Goal: Information Seeking & Learning: Compare options

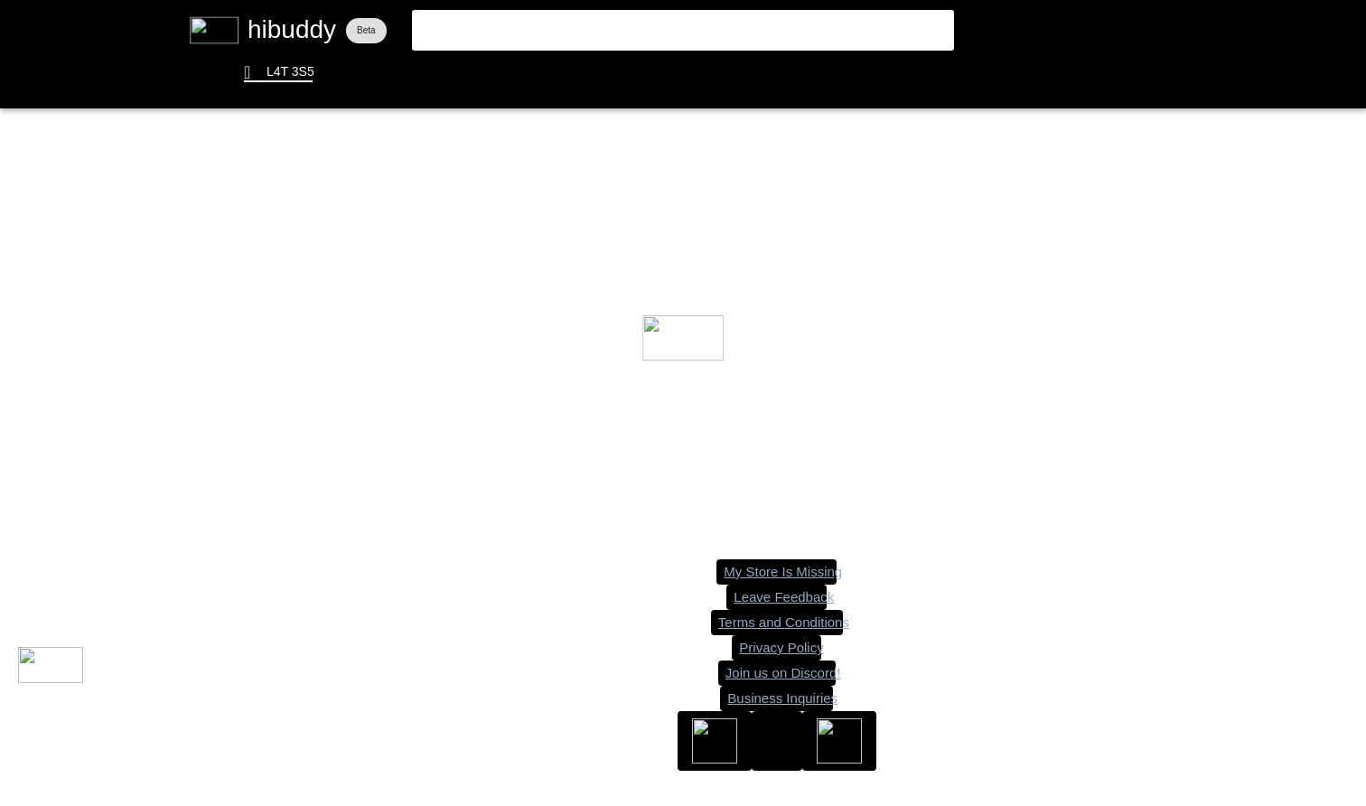
click at [671, 23] on flt-glass-pane at bounding box center [683, 403] width 1366 height 806
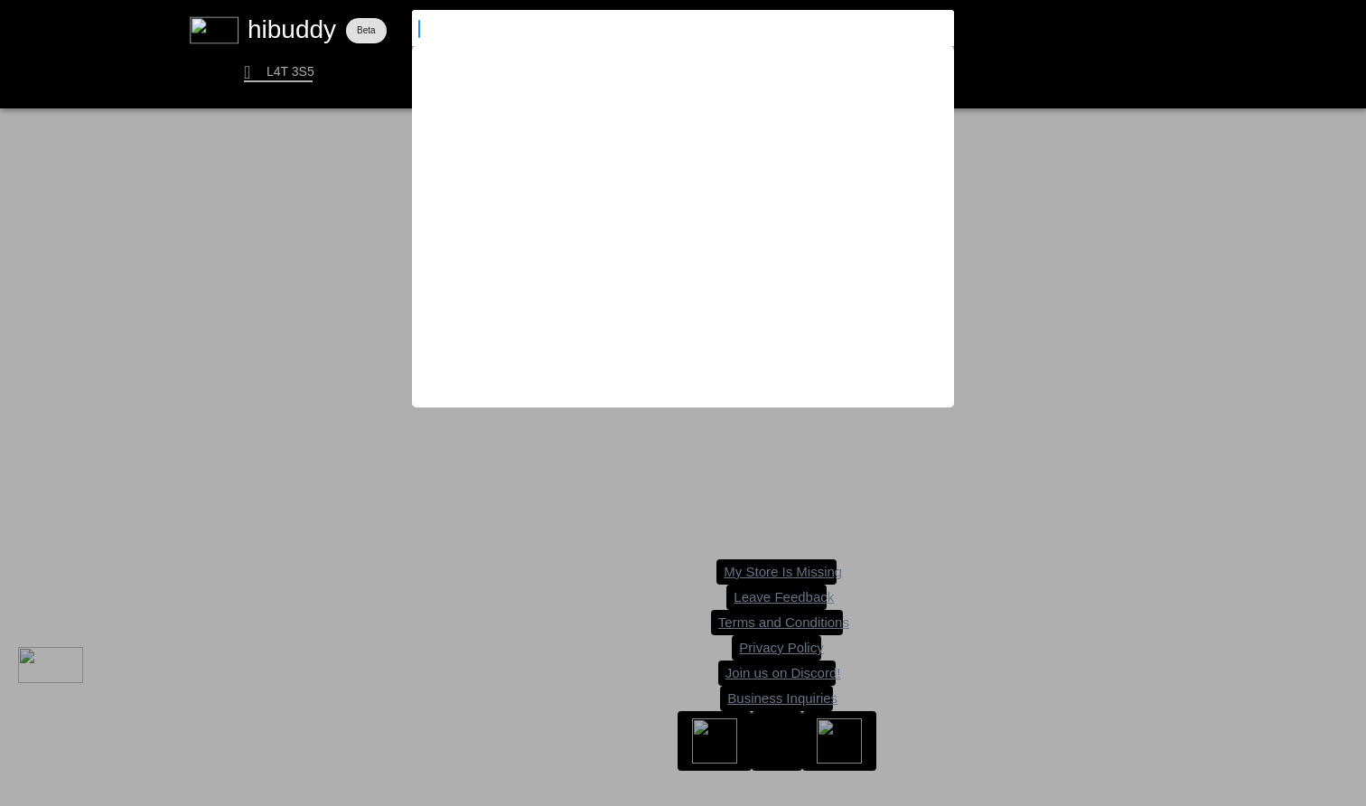
type input "j"
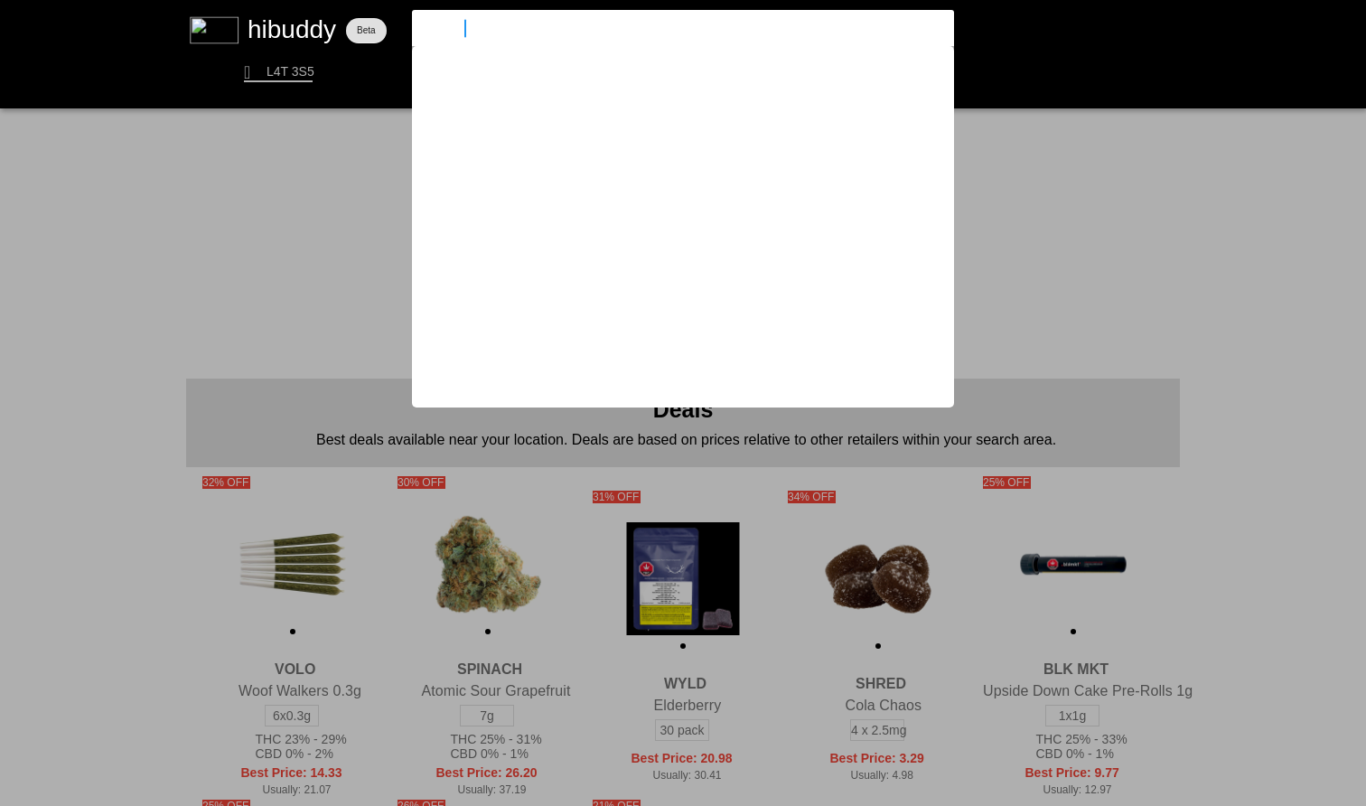
type input "juicy drip"
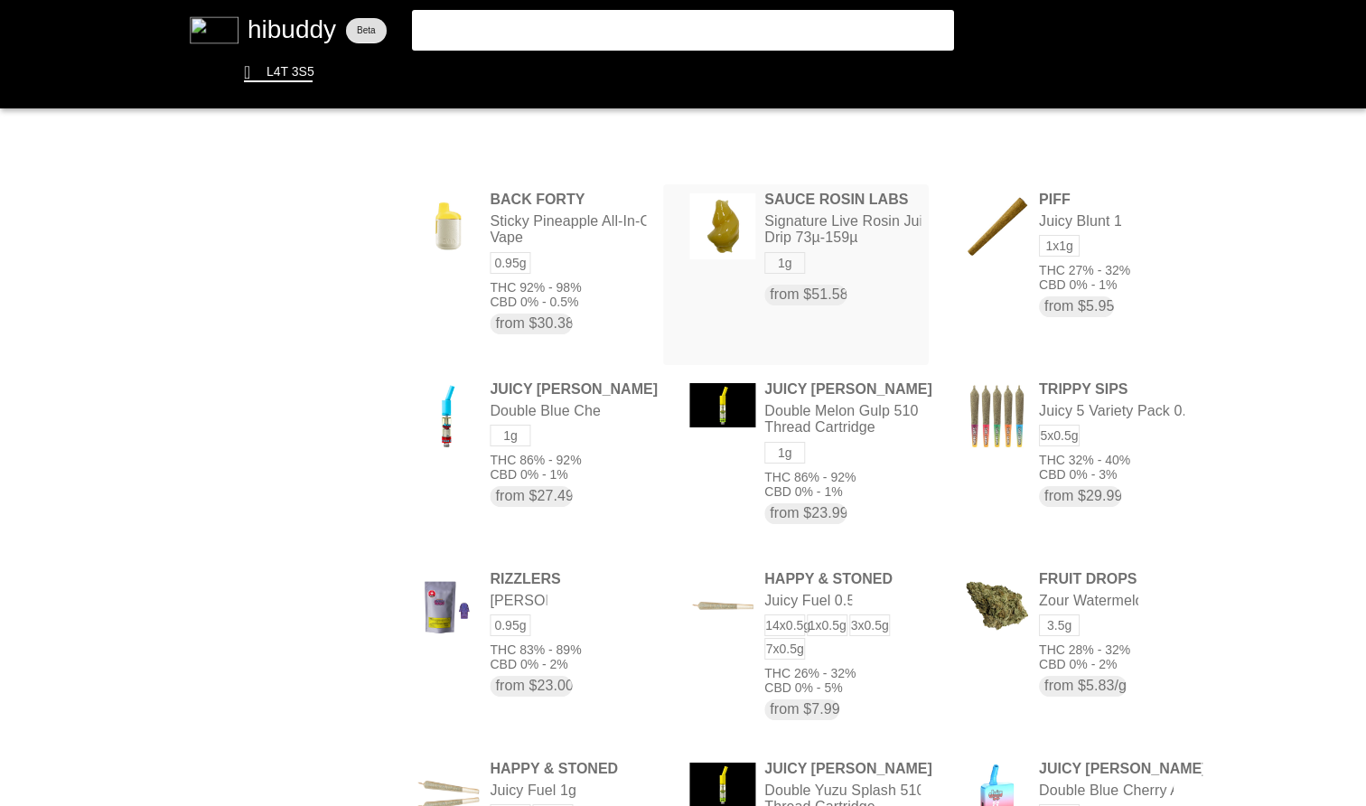
click at [835, 235] on flt-glass-pane at bounding box center [683, 403] width 1366 height 806
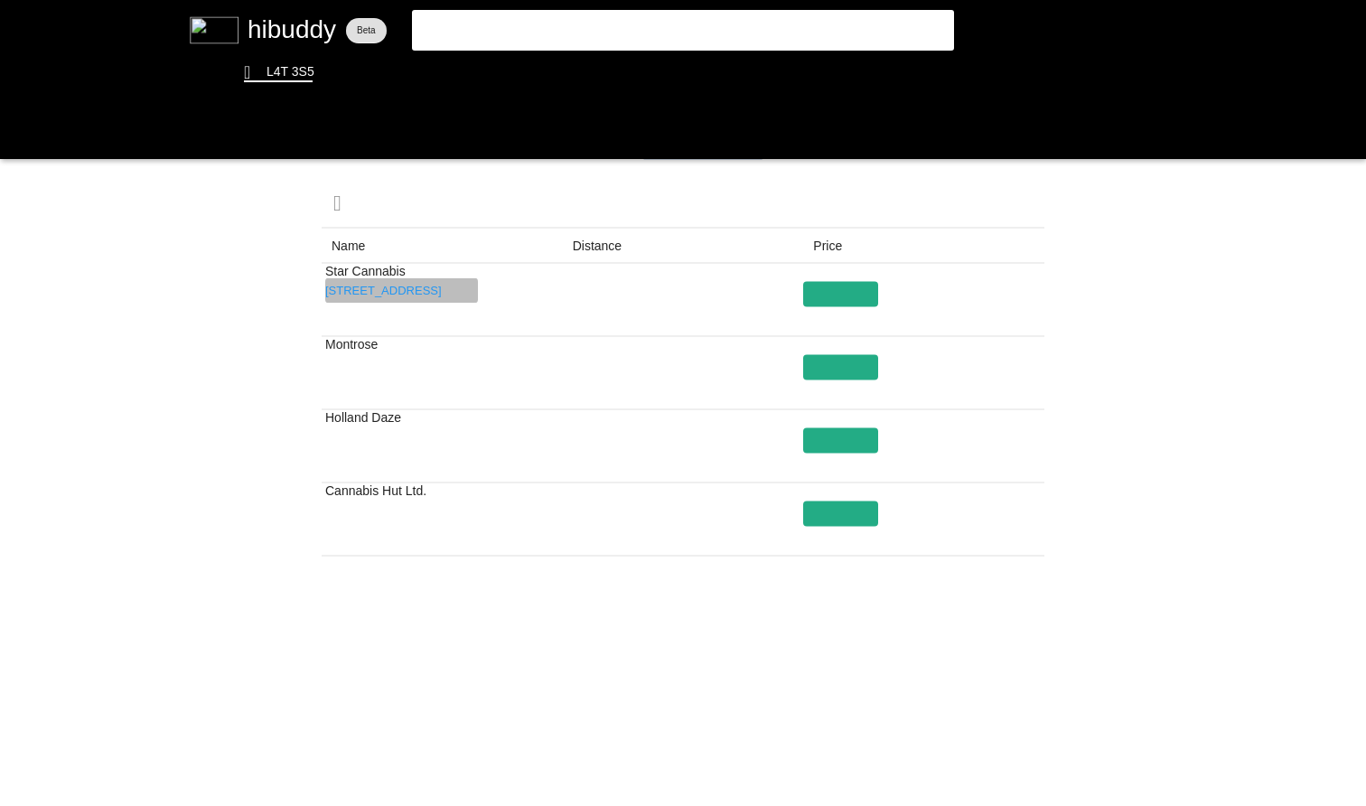
click at [466, 290] on flt-glass-pane at bounding box center [683, 403] width 1366 height 806
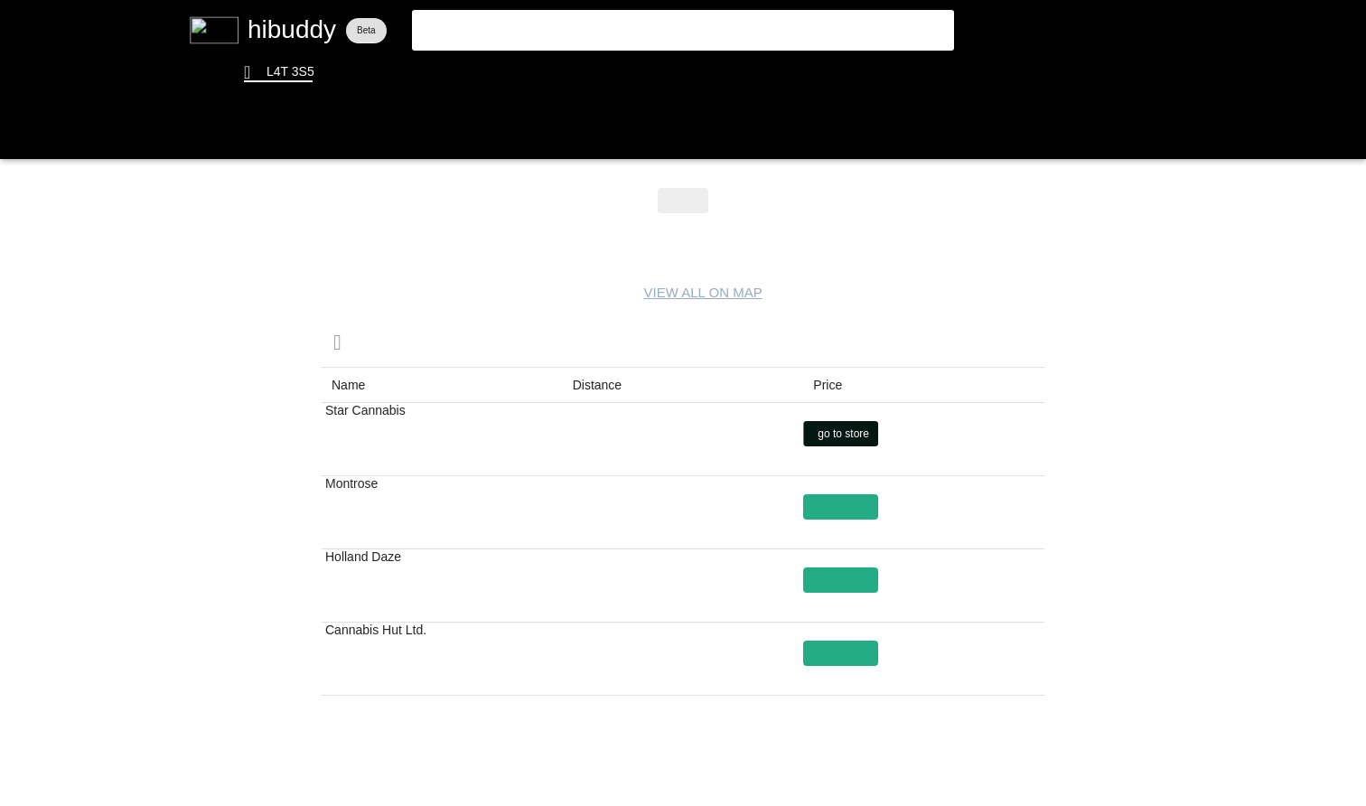
click at [854, 425] on flt-glass-pane at bounding box center [683, 403] width 1366 height 806
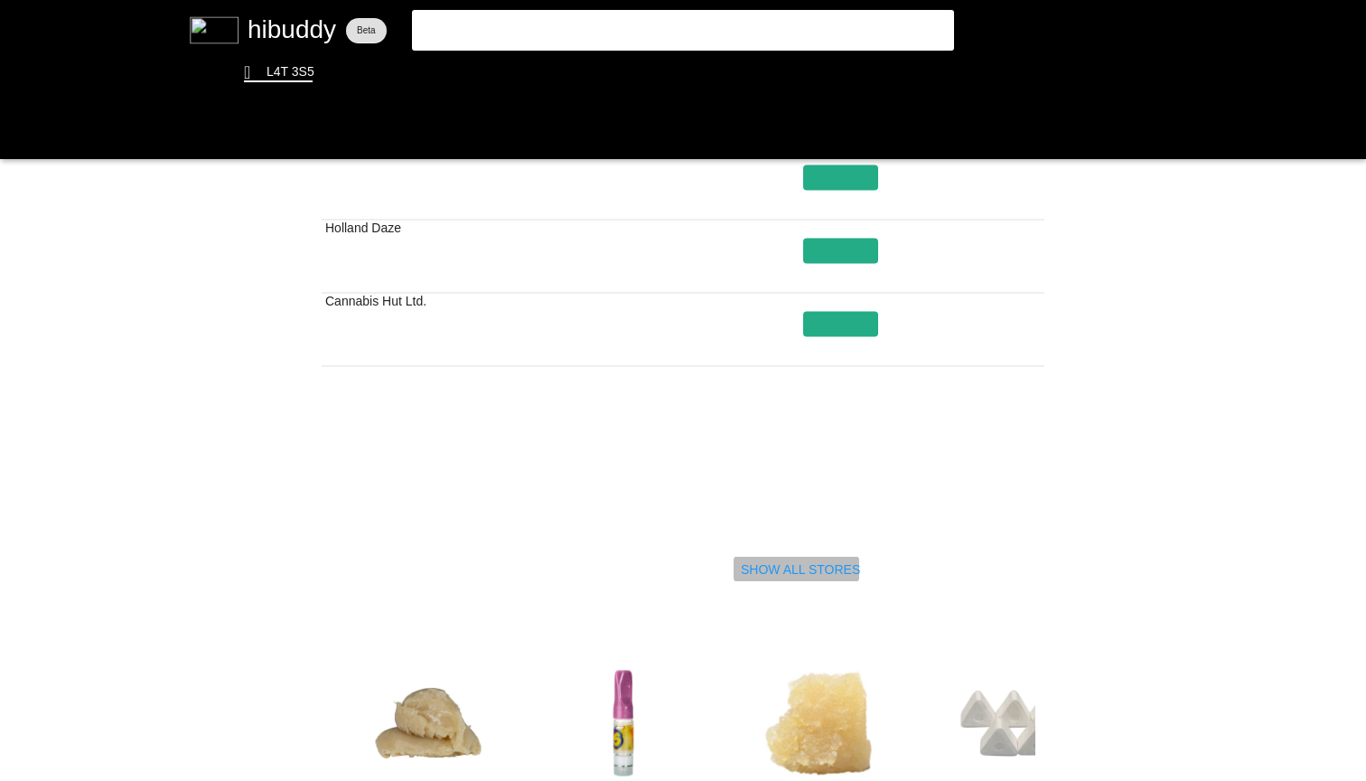
click at [804, 579] on flt-glass-pane at bounding box center [683, 390] width 1366 height 781
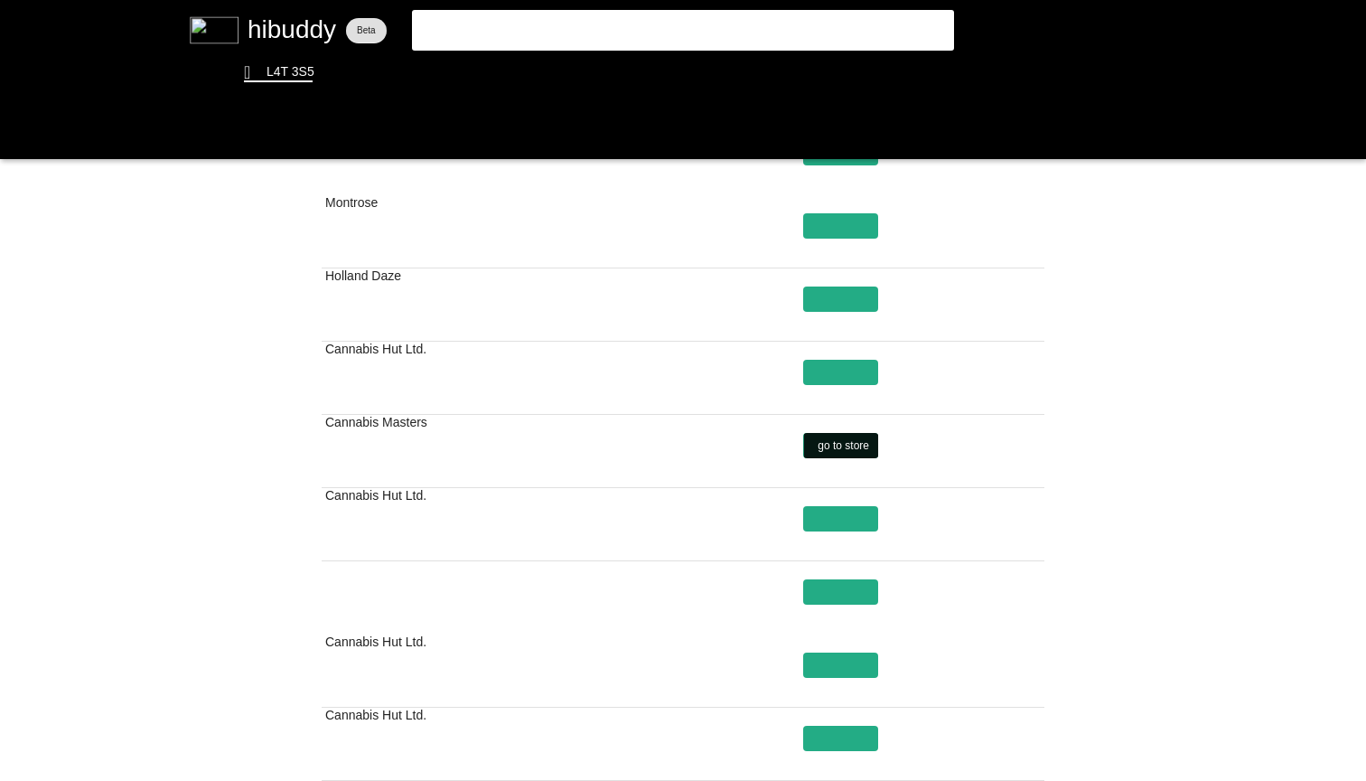
click at [857, 440] on flt-glass-pane at bounding box center [683, 390] width 1366 height 781
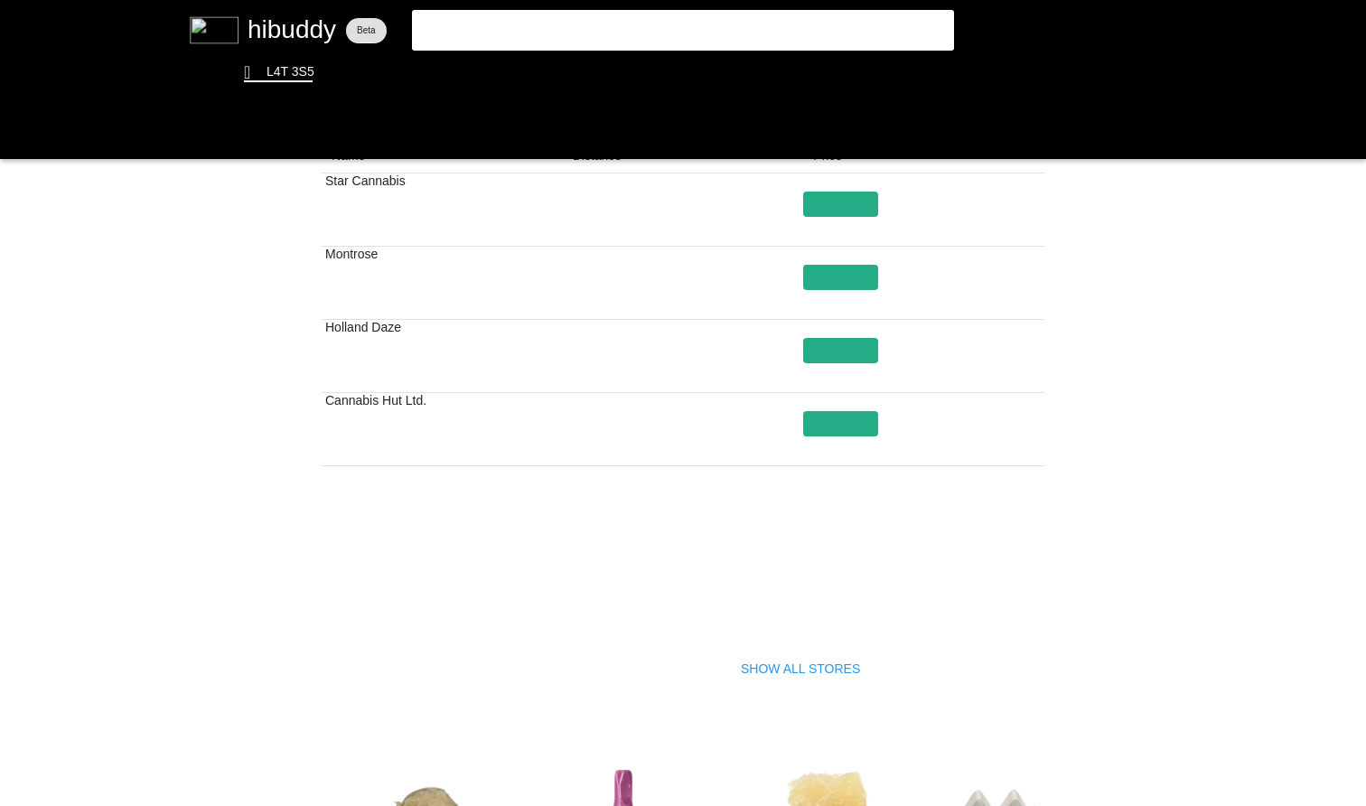
click at [768, 659] on flt-glass-pane at bounding box center [683, 403] width 1366 height 806
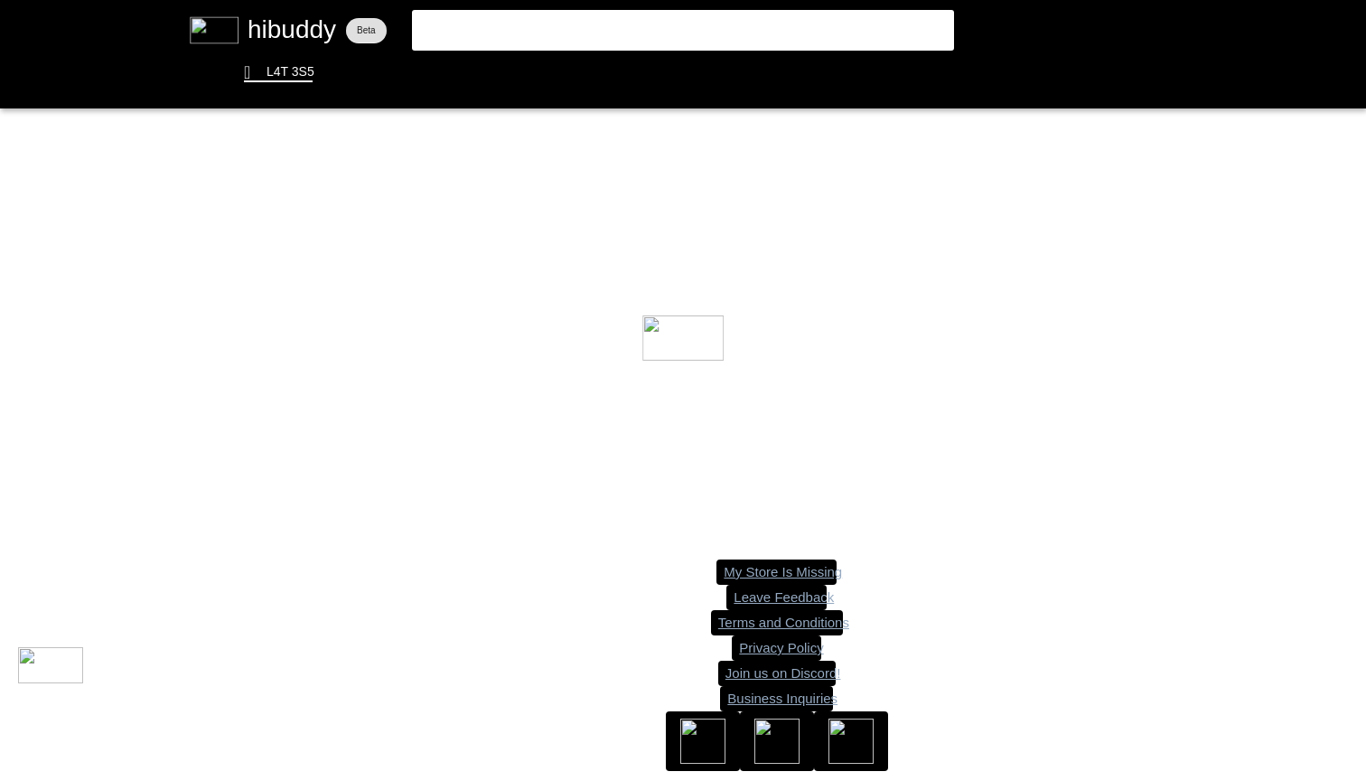
click at [722, 26] on flt-glass-pane at bounding box center [683, 390] width 1366 height 781
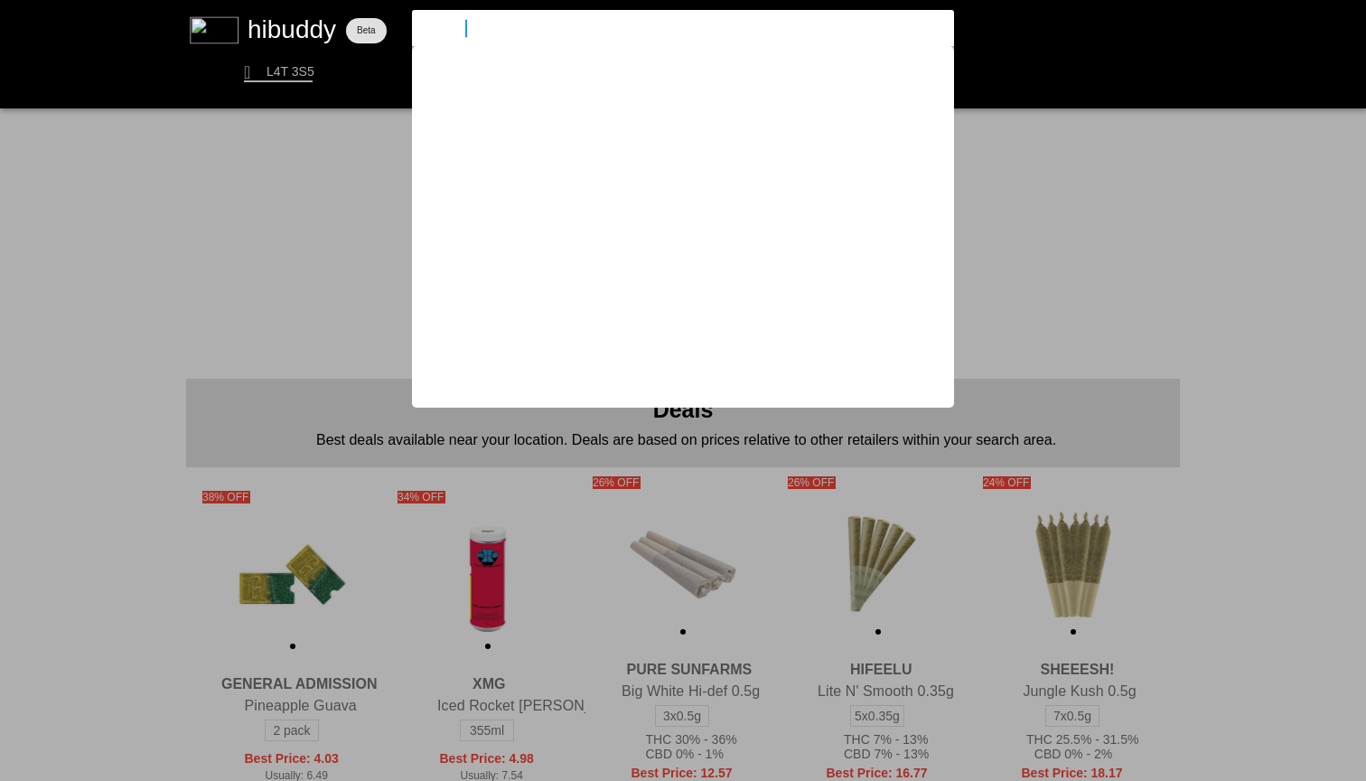
type input "sauce rosi"
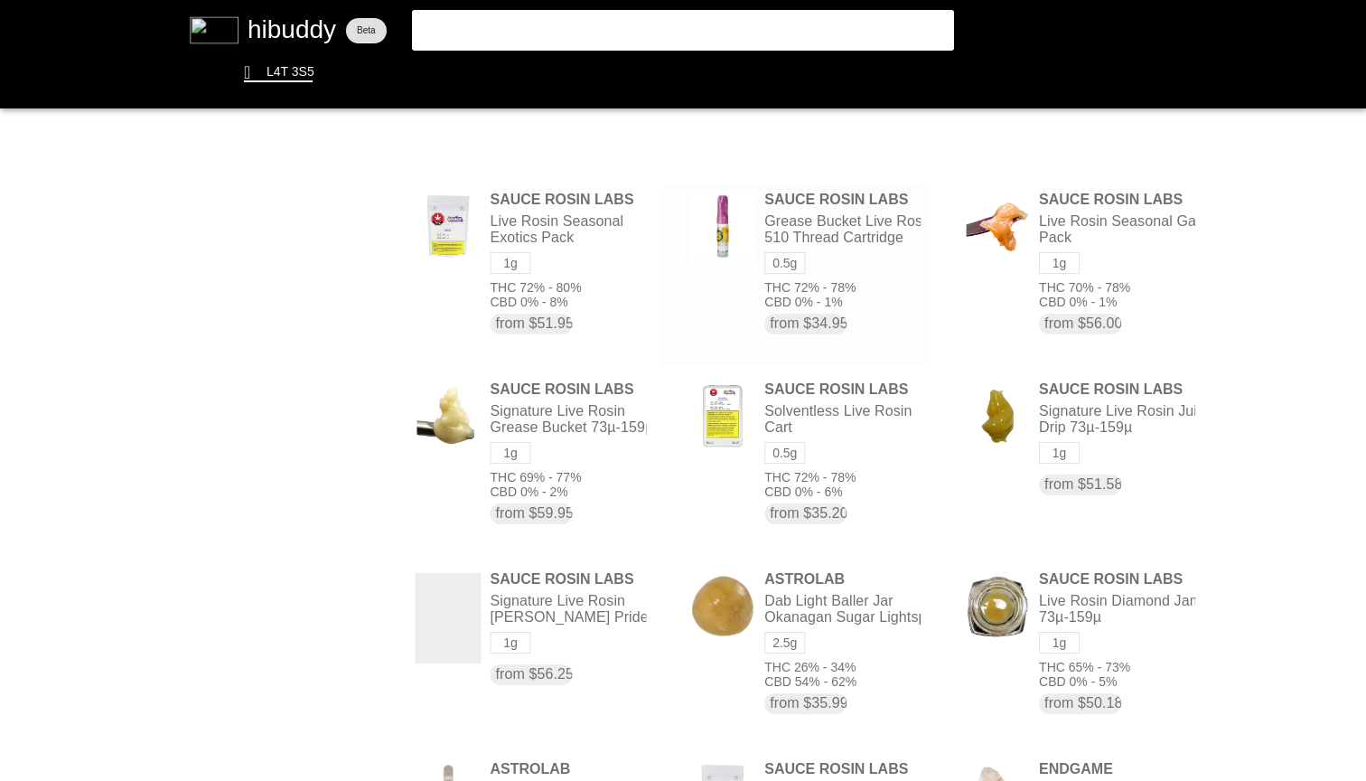
click at [648, 286] on flt-glass-pane at bounding box center [683, 390] width 1366 height 781
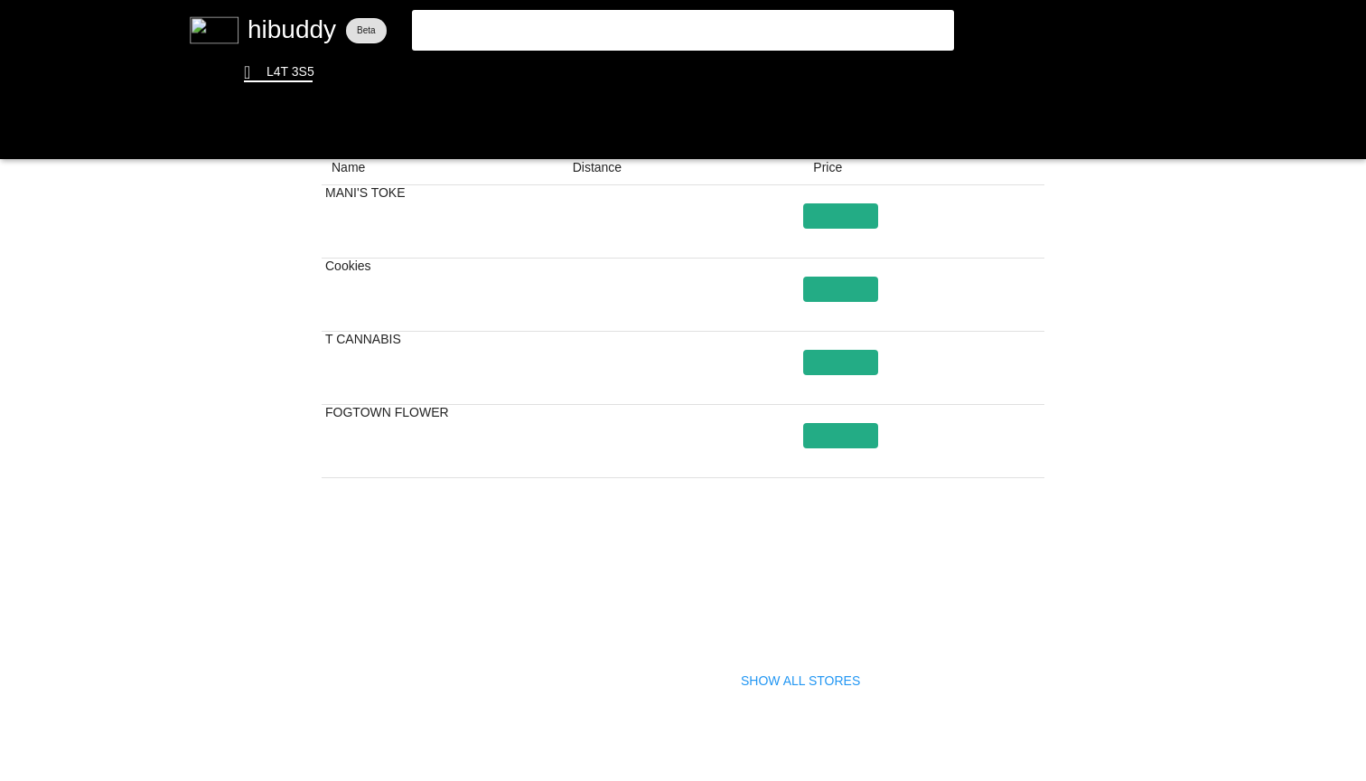
click at [795, 684] on flt-glass-pane at bounding box center [683, 390] width 1366 height 781
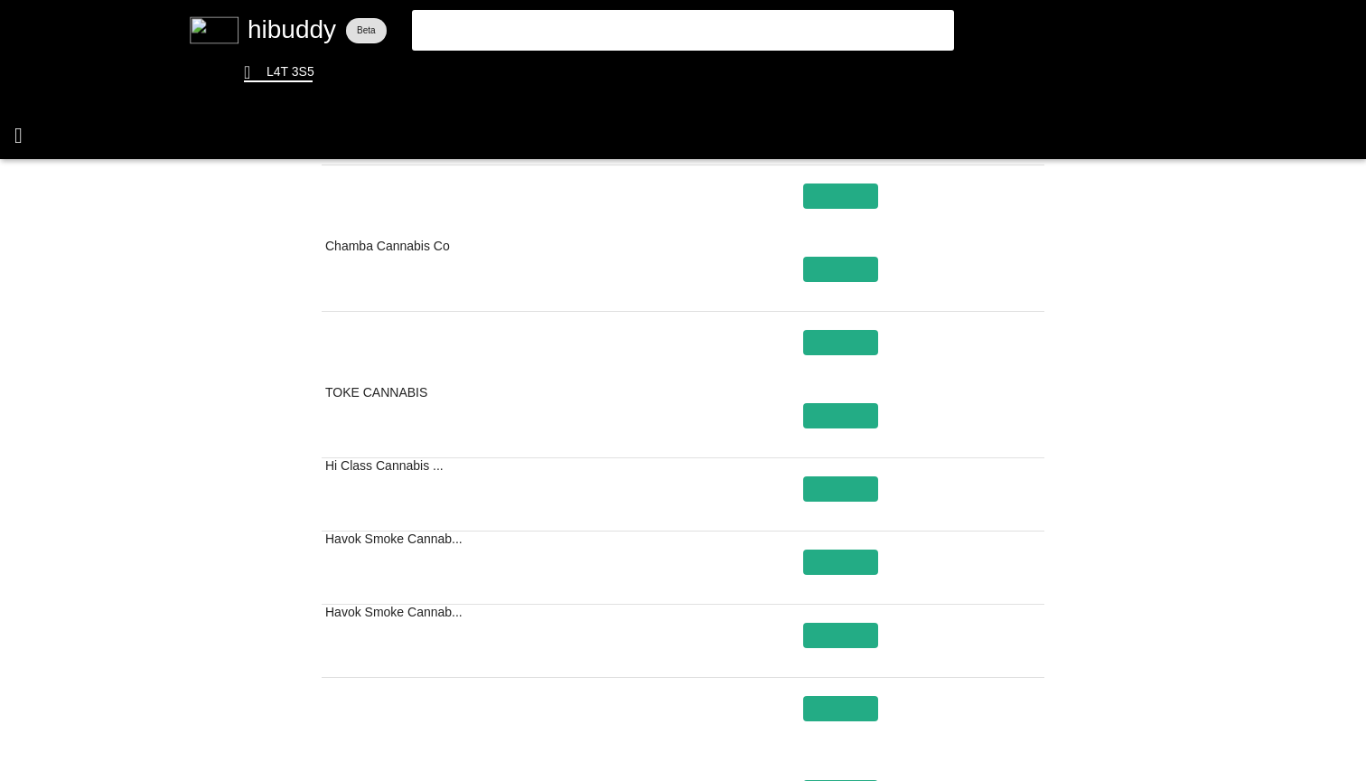
click at [14, 128] on flt-glass-pane at bounding box center [683, 390] width 1366 height 781
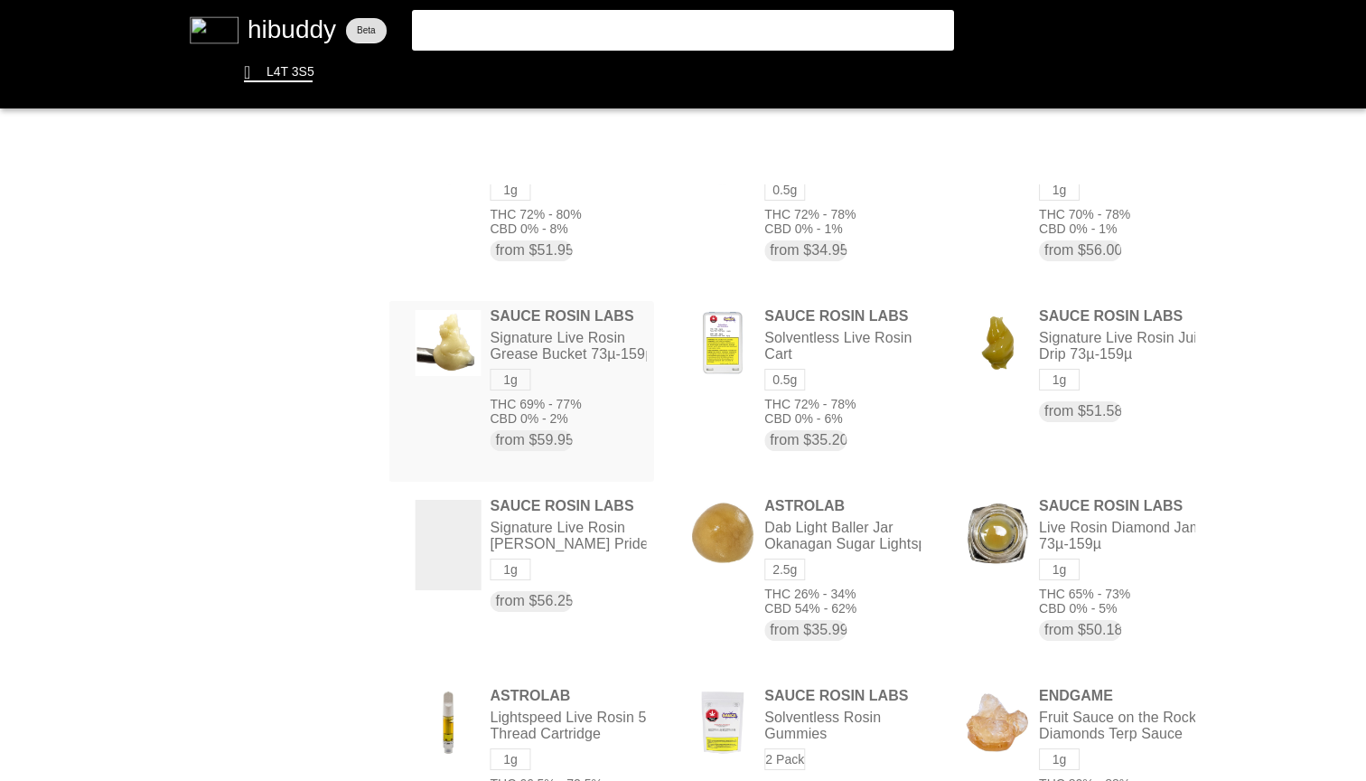
click at [593, 408] on flt-glass-pane at bounding box center [683, 390] width 1366 height 781
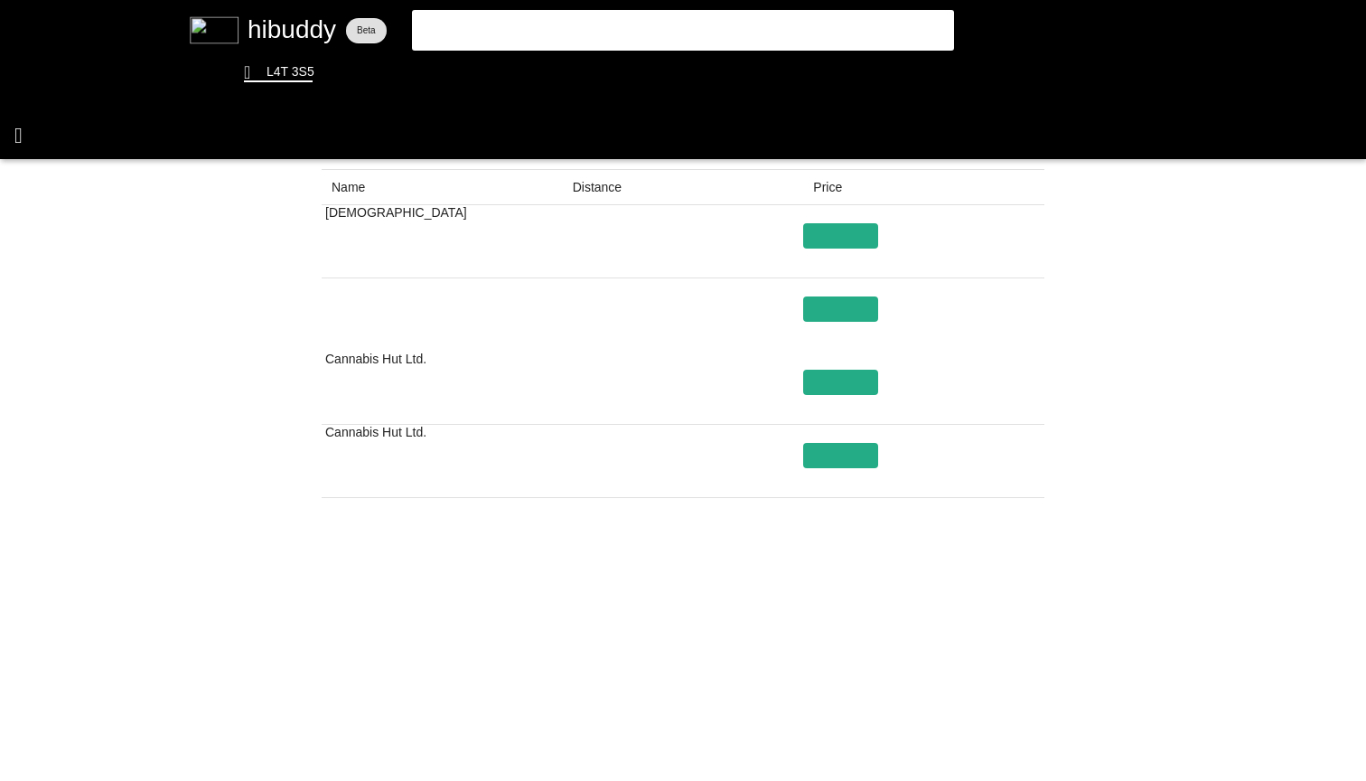
click at [22, 124] on flt-glass-pane at bounding box center [683, 390] width 1366 height 781
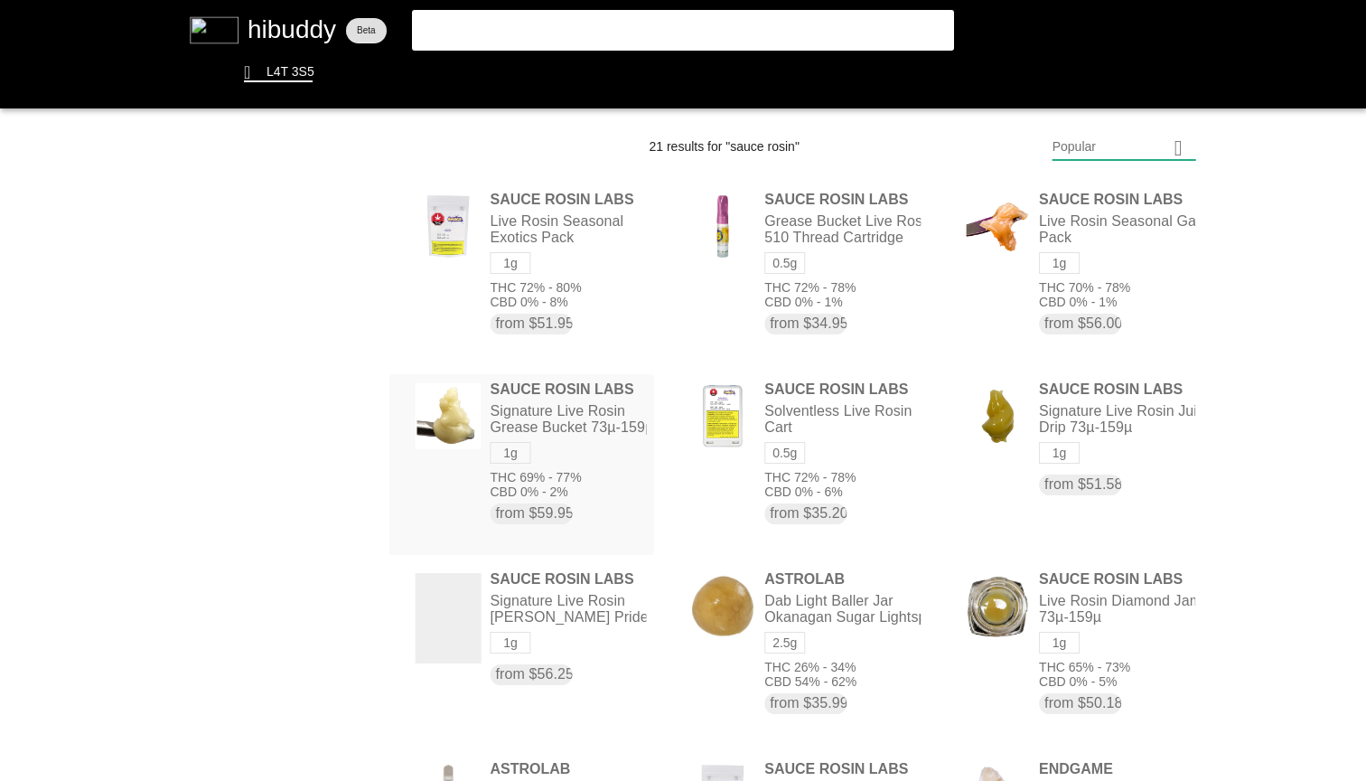
click at [578, 429] on flt-glass-pane at bounding box center [683, 390] width 1366 height 781
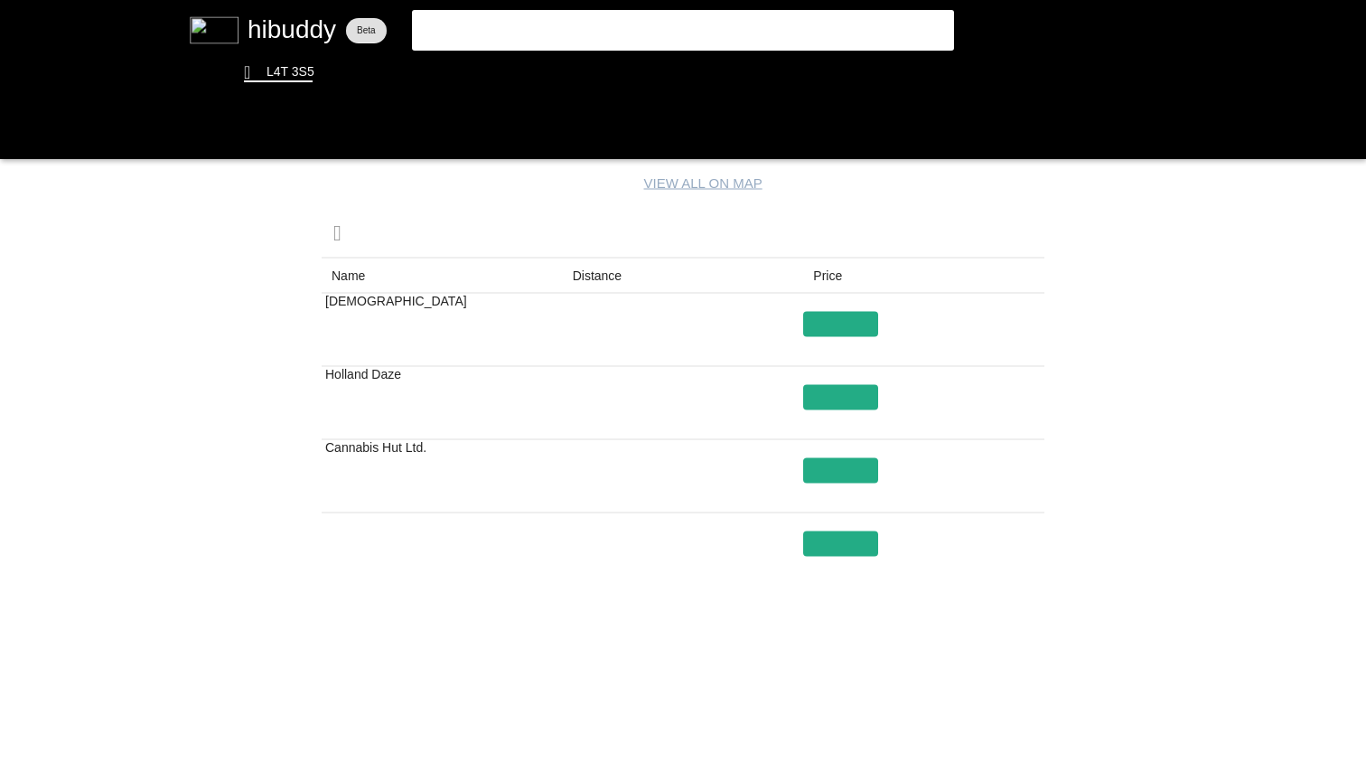
click at [22, 134] on flt-glass-pane at bounding box center [683, 390] width 1366 height 781
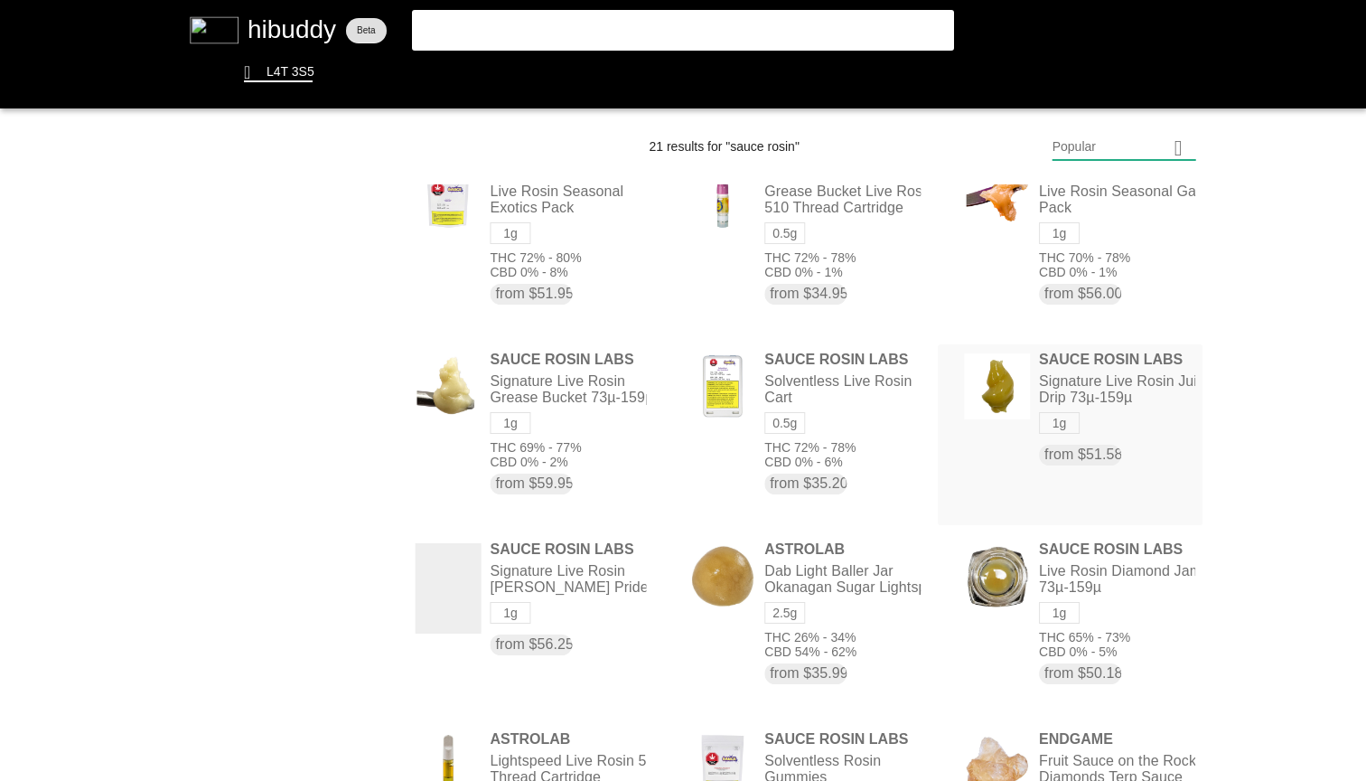
click at [1135, 427] on flt-glass-pane at bounding box center [683, 390] width 1366 height 781
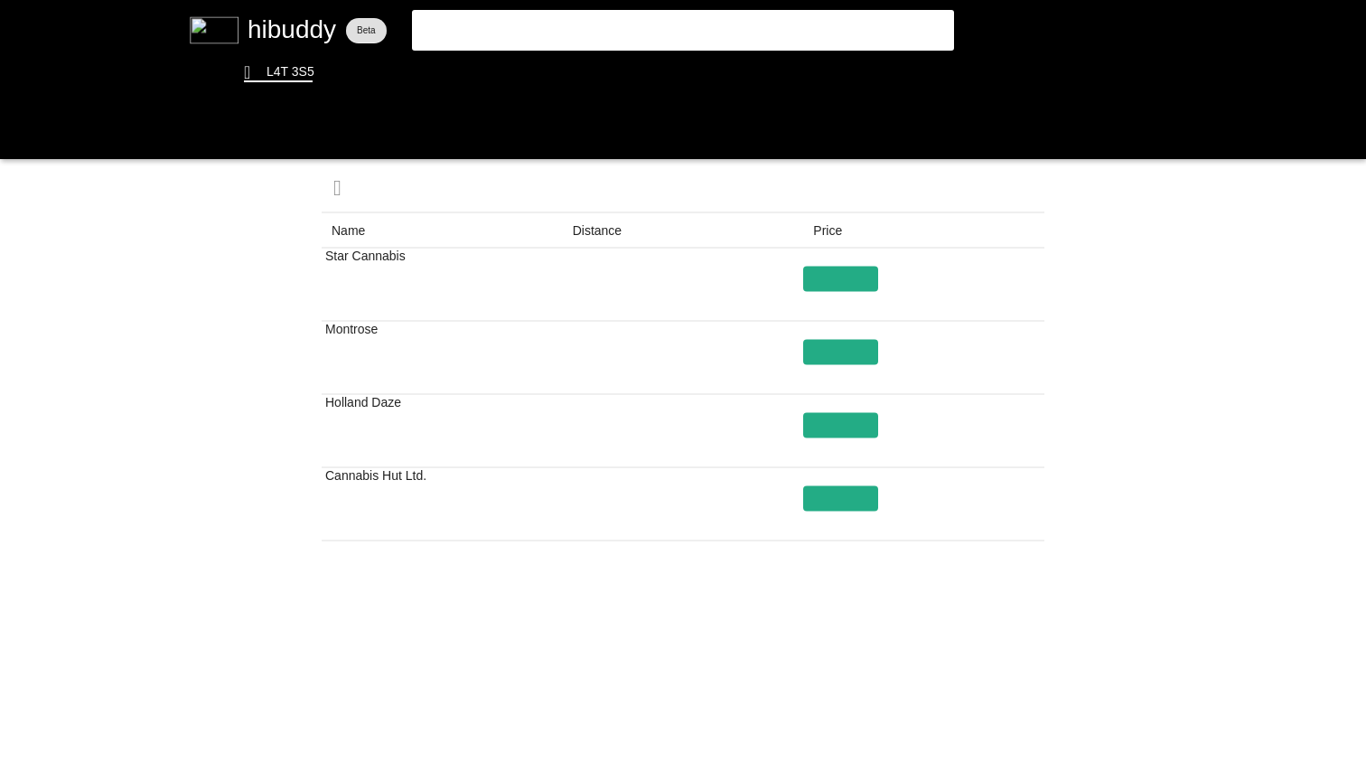
click at [781, 740] on flt-glass-pane at bounding box center [683, 390] width 1366 height 781
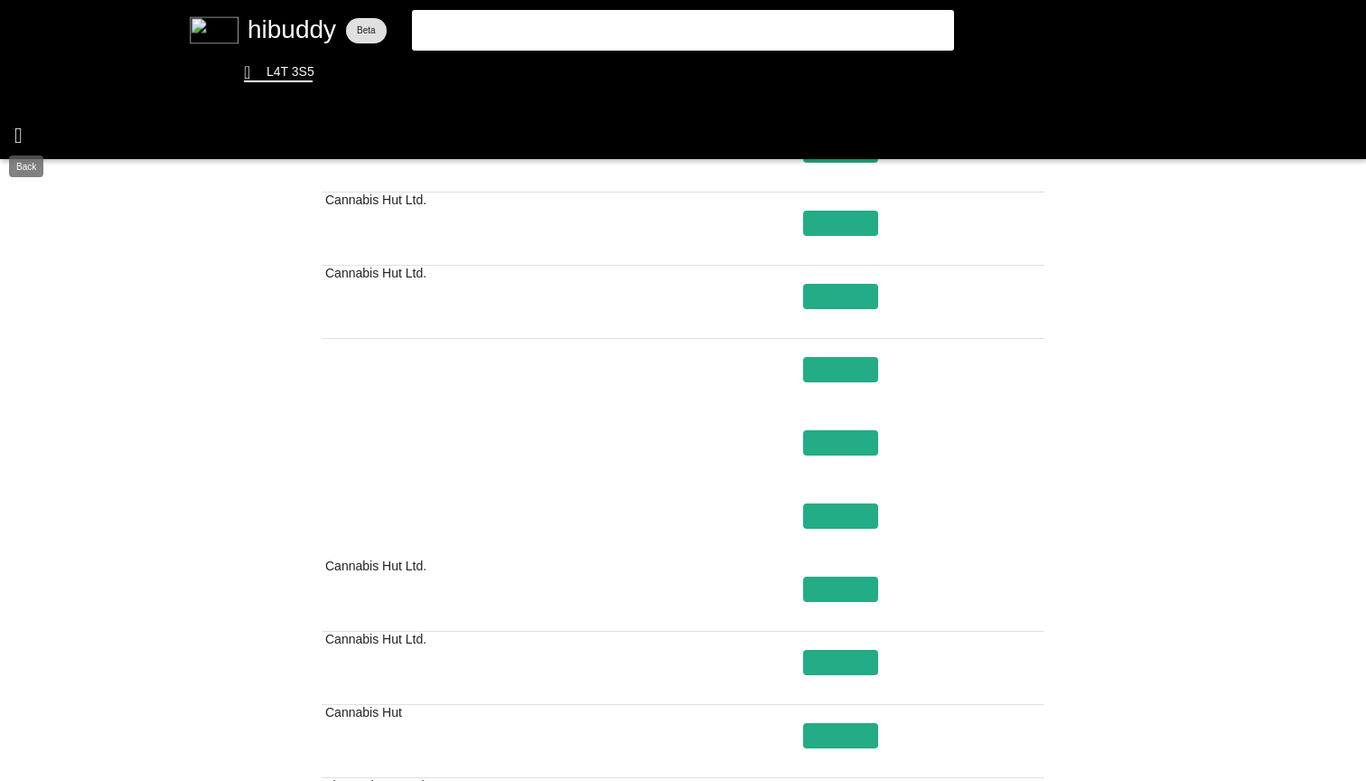
click at [7, 133] on flt-glass-pane at bounding box center [683, 390] width 1366 height 781
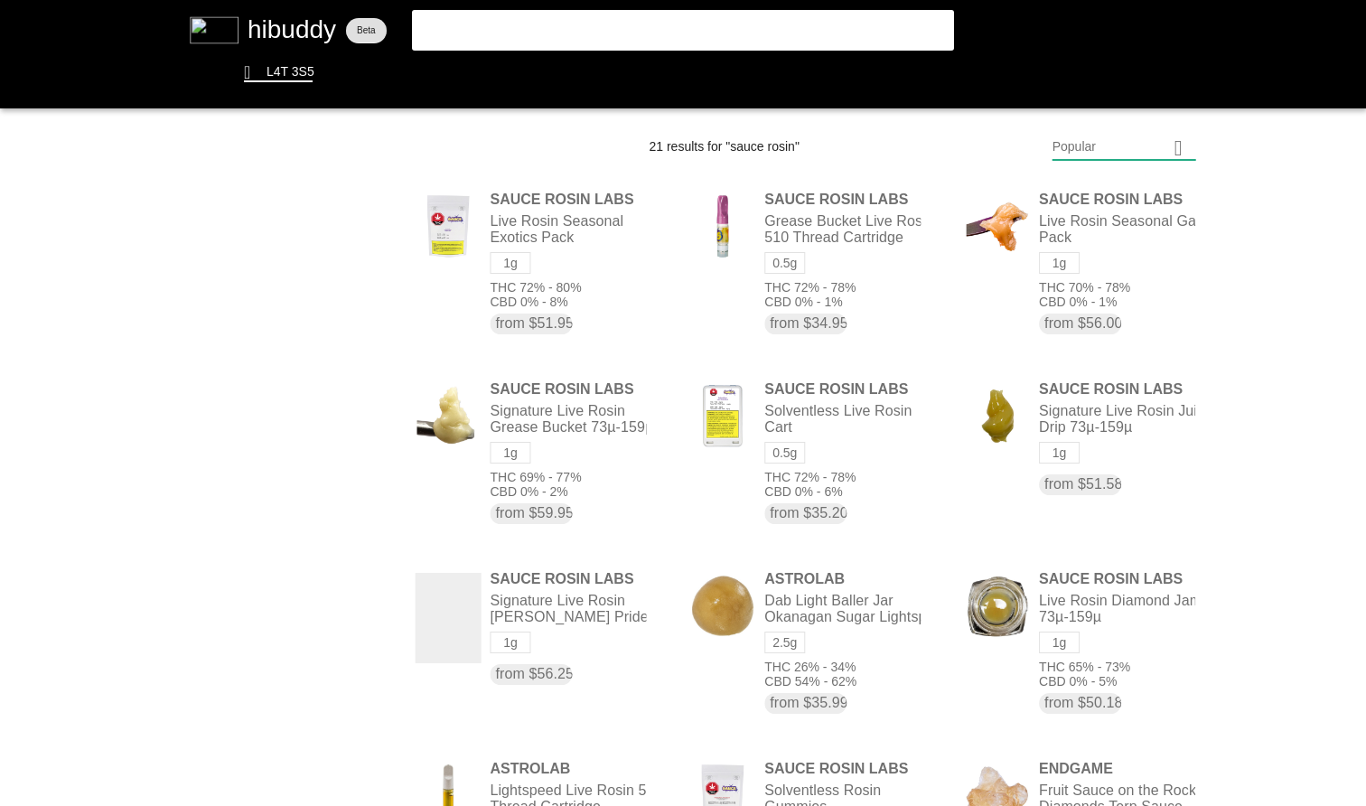
click at [567, 29] on flt-glass-pane at bounding box center [683, 403] width 1366 height 806
click at [225, 51] on flt-glass-pane at bounding box center [683, 403] width 1366 height 806
click at [231, 33] on flt-glass-pane at bounding box center [683, 403] width 1366 height 806
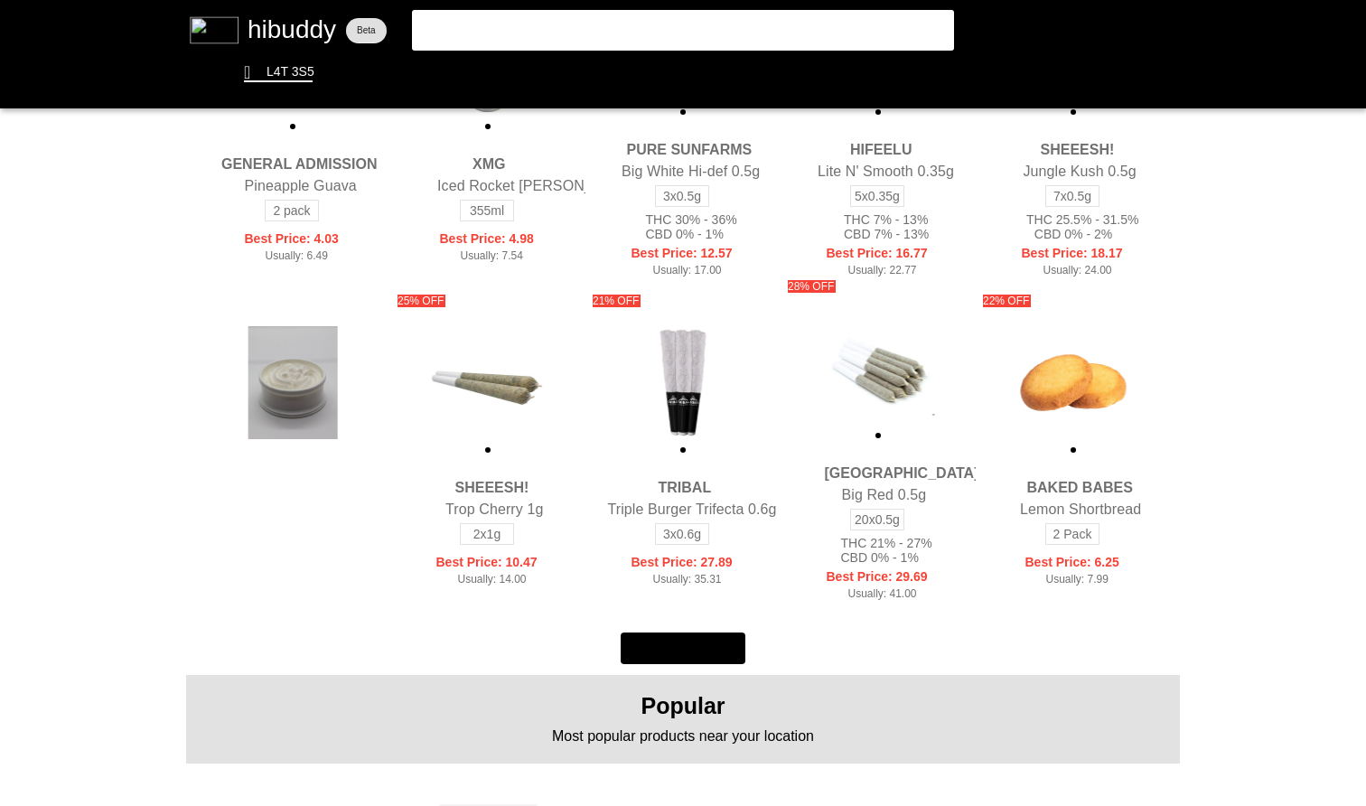
click at [90, 344] on flt-glass-pane at bounding box center [683, 403] width 1366 height 806
